Goal: Task Accomplishment & Management: Manage account settings

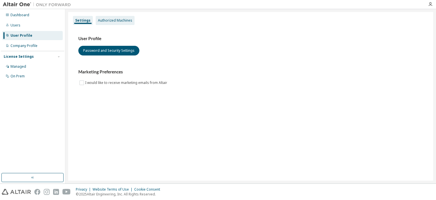
click at [118, 21] on div "Authorized Machines" at bounding box center [115, 20] width 34 height 5
